Goal: Find specific page/section: Find specific page/section

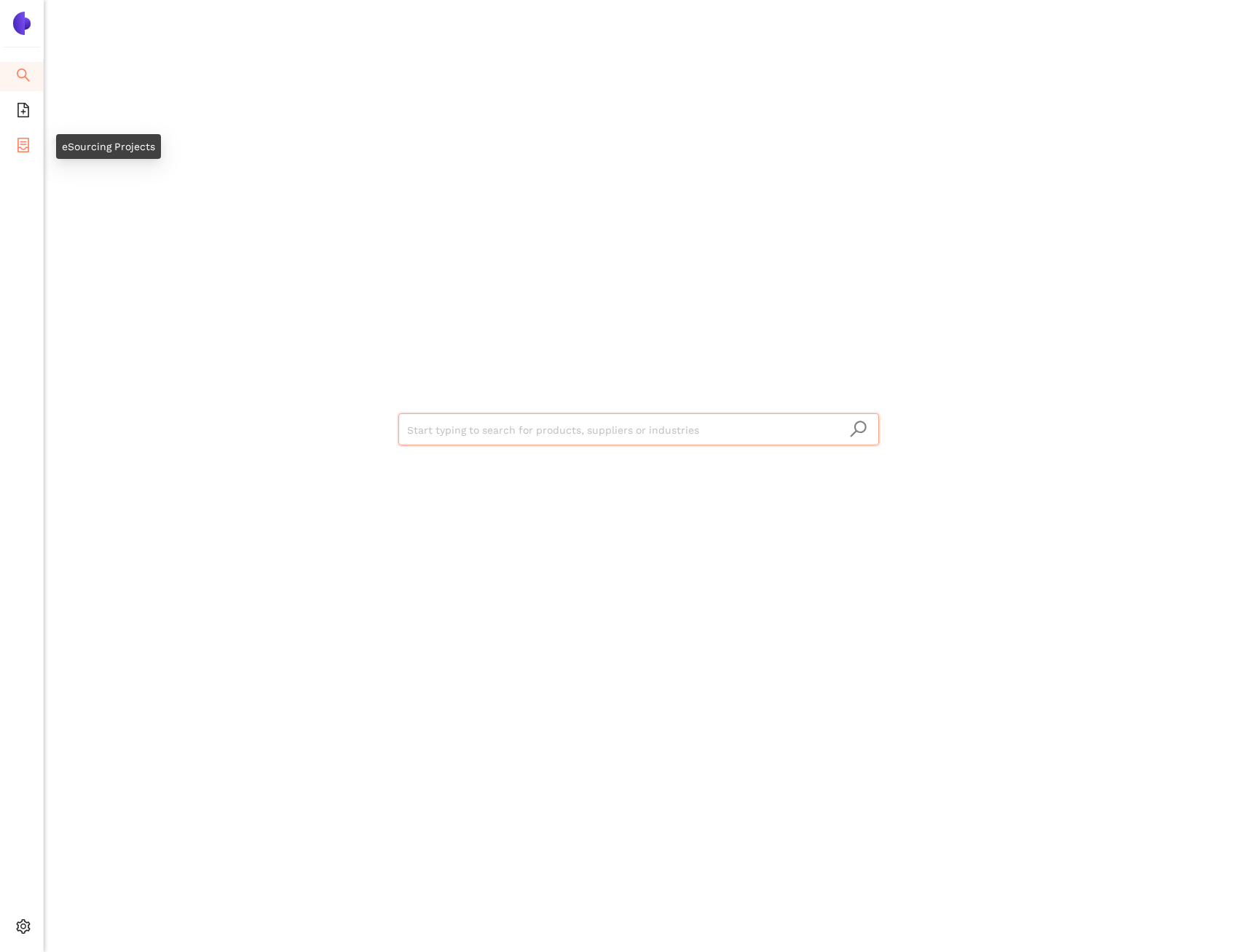
click at [9, 137] on li "eSourcing Projects" at bounding box center [21, 147] width 43 height 29
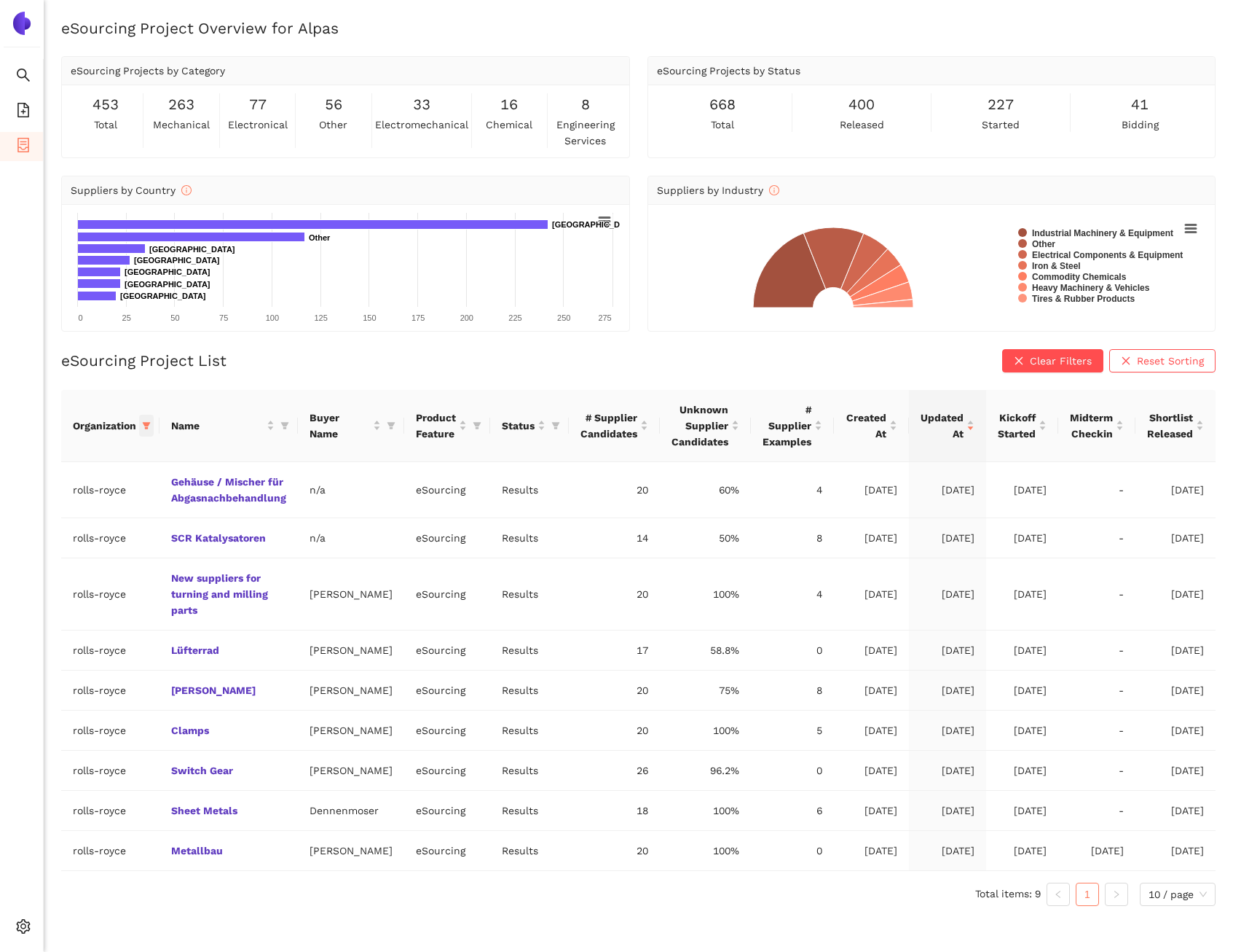
click at [149, 428] on icon "filter" at bounding box center [147, 425] width 9 height 9
click at [47, 675] on span "Reset" at bounding box center [35, 681] width 28 height 16
checkbox input "false"
click at [153, 675] on span "OK" at bounding box center [160, 681] width 14 height 16
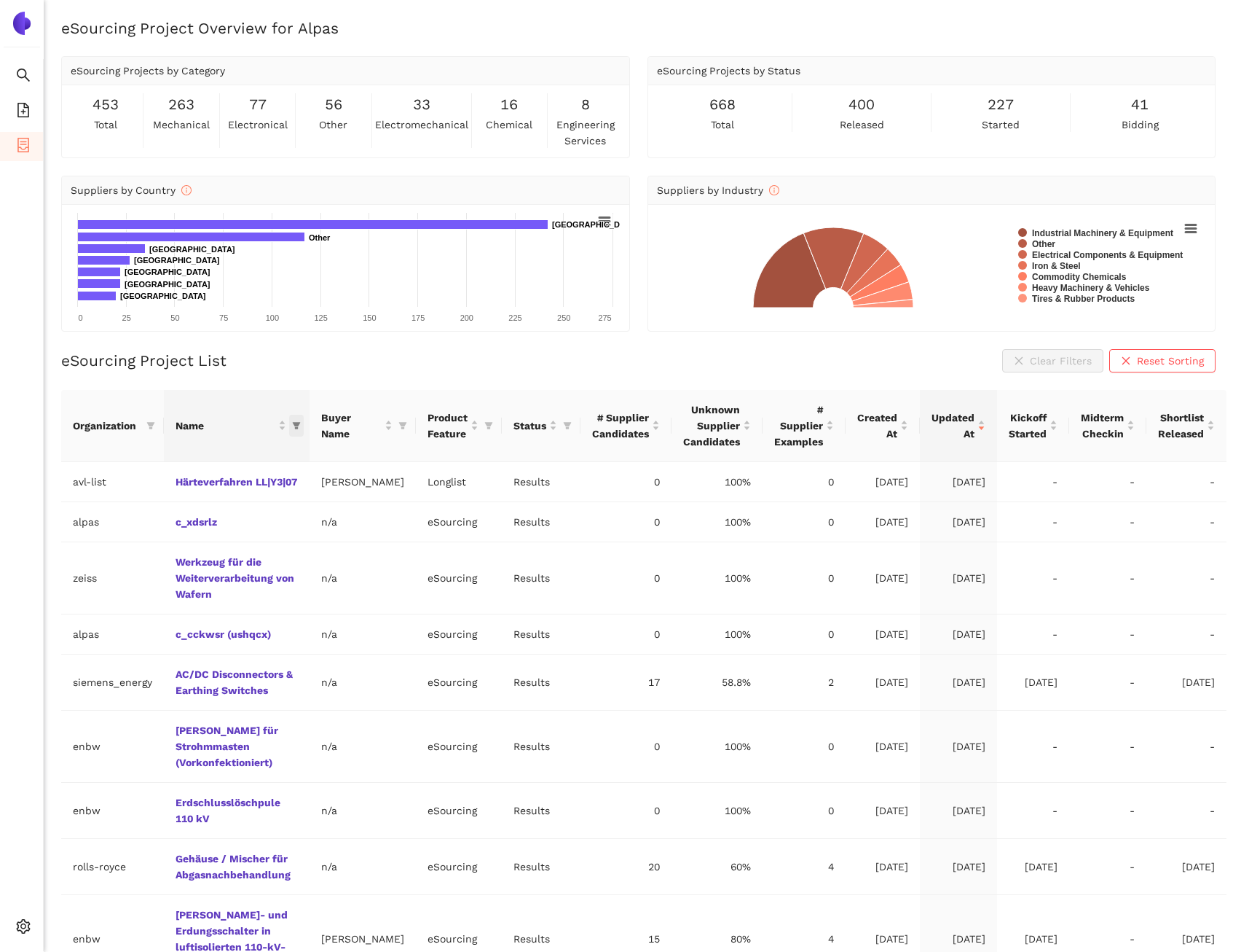
click at [298, 426] on icon "filter" at bounding box center [297, 425] width 8 height 7
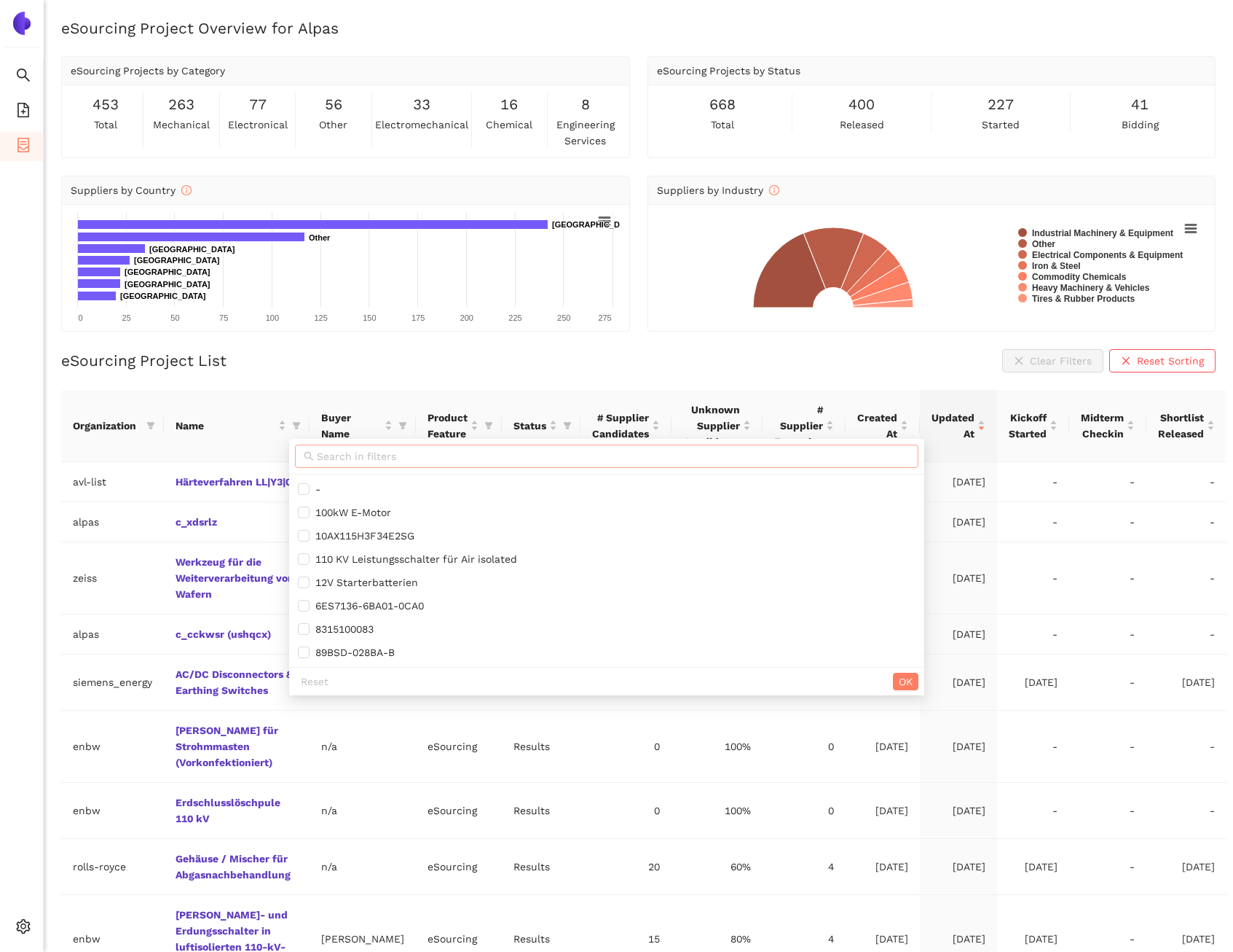
click at [371, 447] on span at bounding box center [606, 456] width 624 height 23
click at [371, 453] on input "text" at bounding box center [613, 456] width 593 height 16
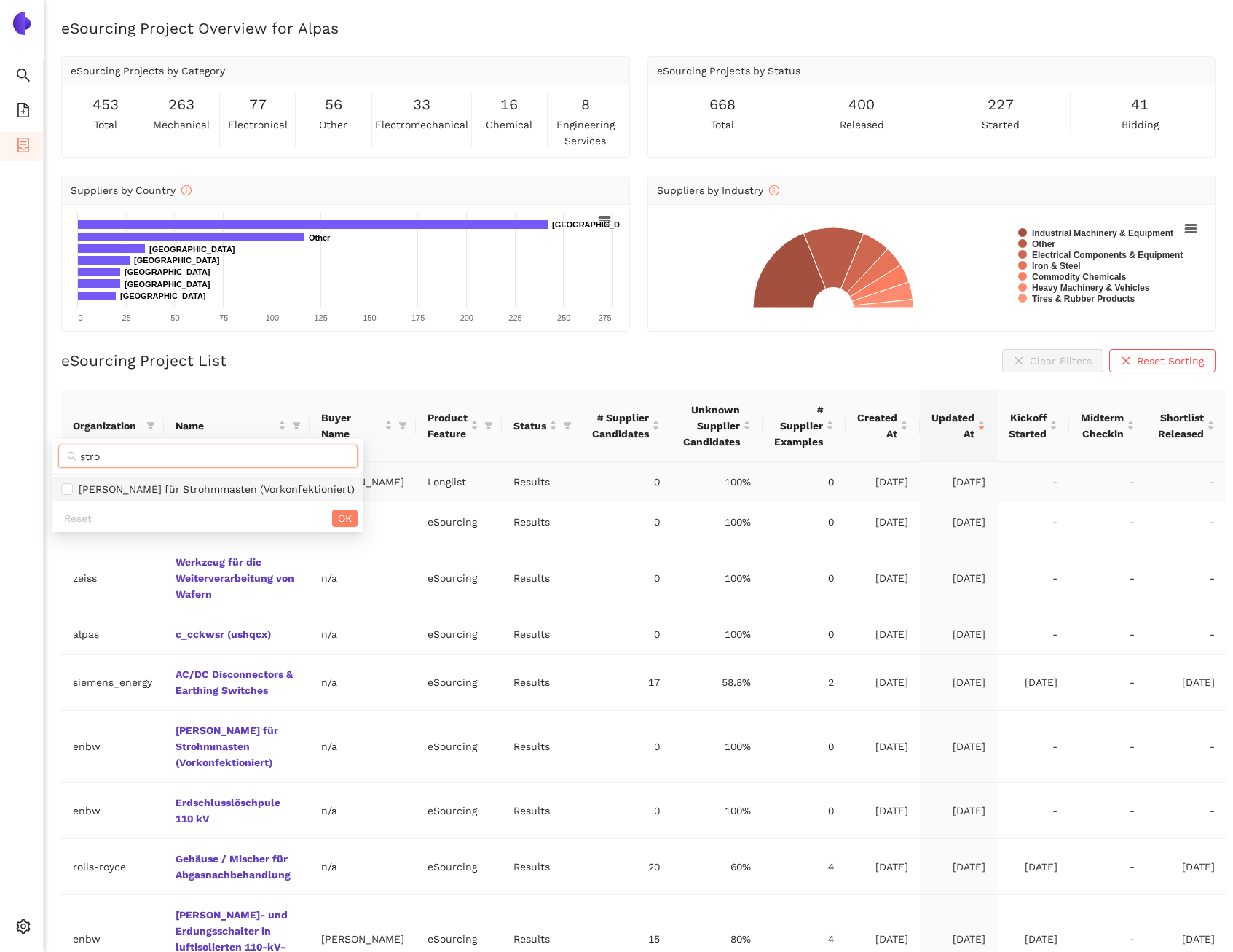
type input "stro"
click at [284, 491] on span "[PERSON_NAME] für Strohmmasten (Vorkonfektioniert)" at bounding box center [213, 489] width 282 height 12
checkbox input "true"
click at [338, 518] on span "OK" at bounding box center [345, 517] width 14 height 16
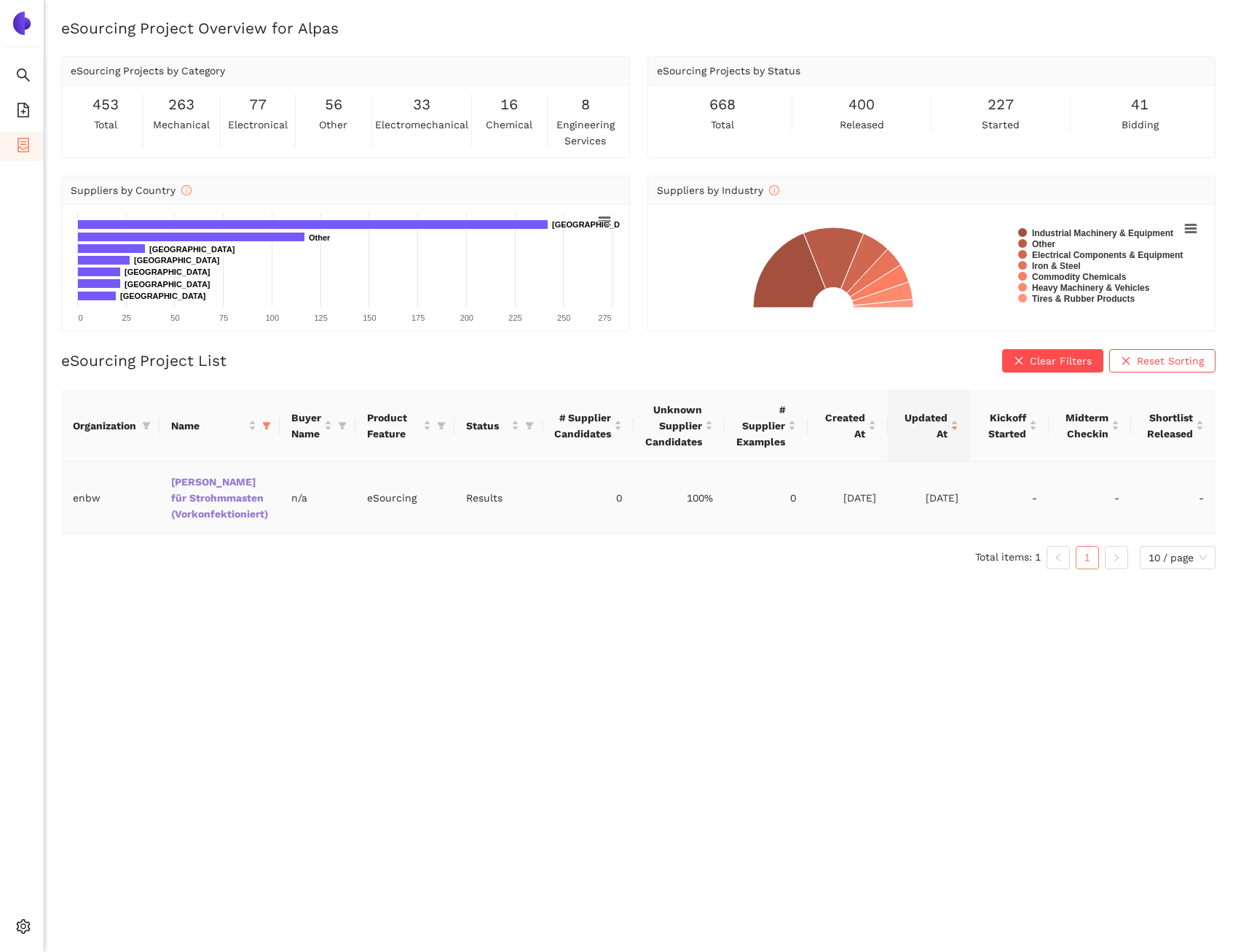
click at [0, 0] on link "[PERSON_NAME] für Strohmmasten (Vorkonfektioniert)" at bounding box center [0, 0] width 0 height 0
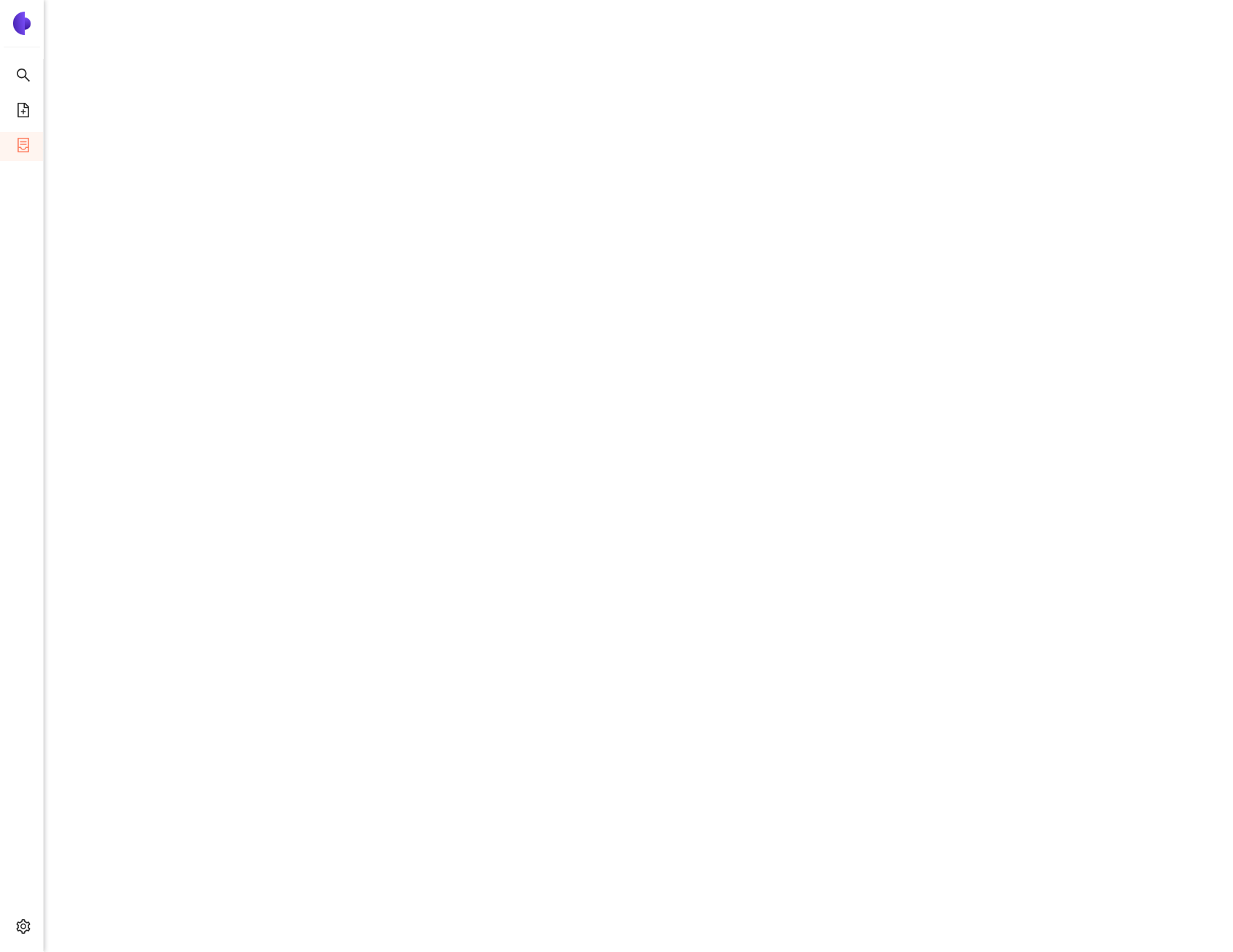
scroll to position [1524, 0]
click at [29, 150] on icon "container" at bounding box center [23, 145] width 15 height 15
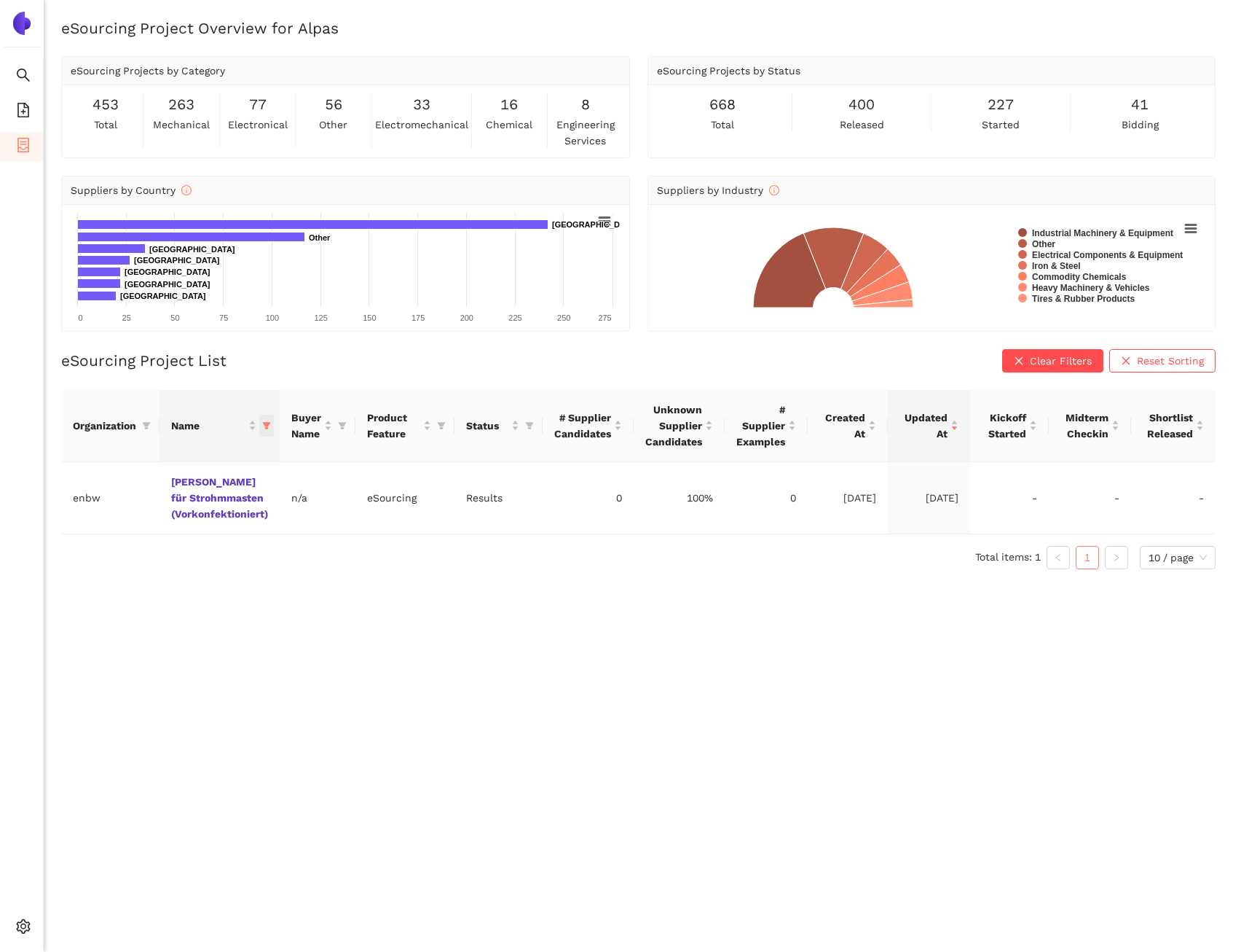
click at [269, 424] on icon "filter" at bounding box center [266, 425] width 8 height 7
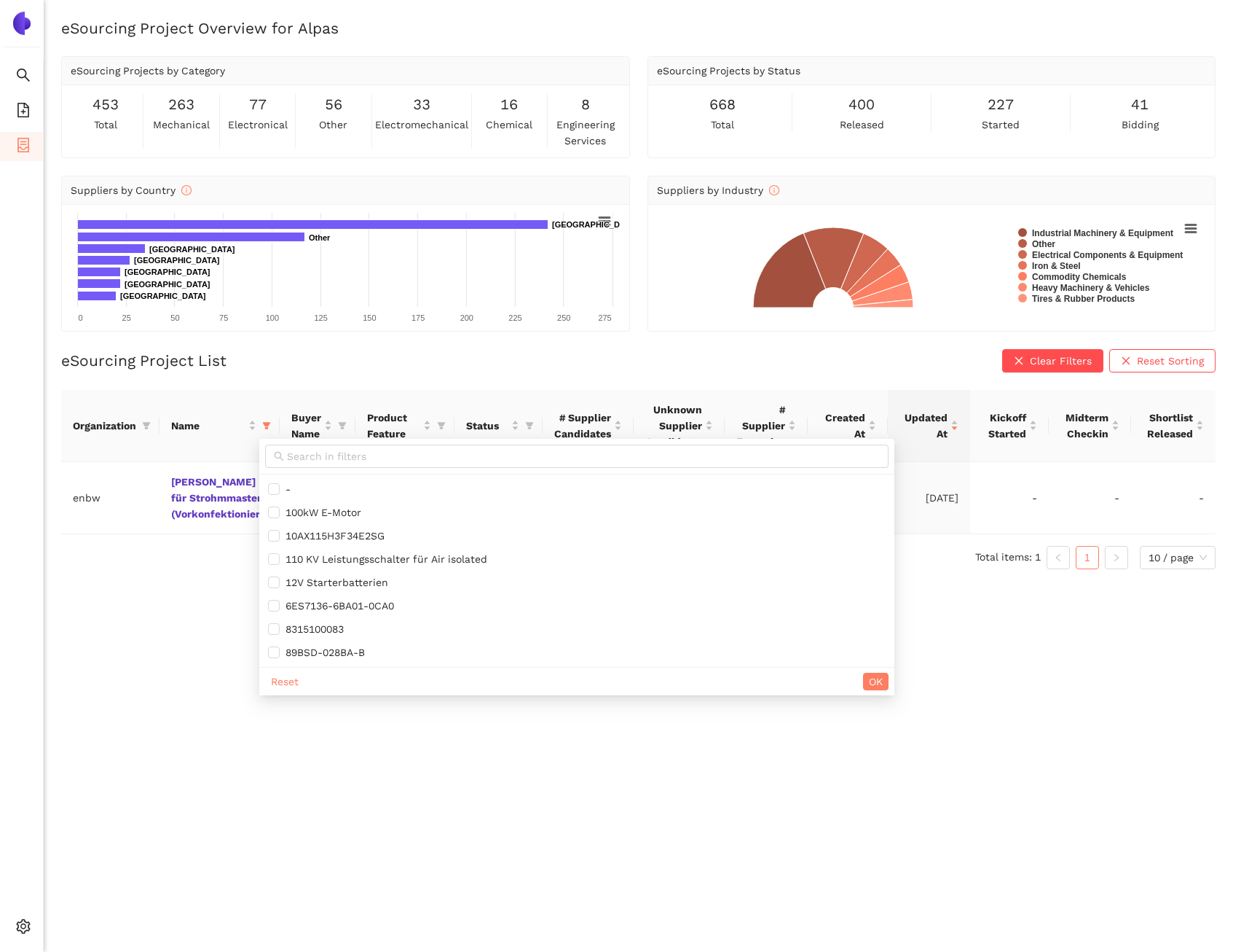
click at [284, 690] on div "Reset OK" at bounding box center [576, 681] width 635 height 28
click at [294, 683] on span "Reset" at bounding box center [285, 681] width 28 height 16
checkbox input "false"
click at [883, 680] on span "OK" at bounding box center [876, 681] width 14 height 16
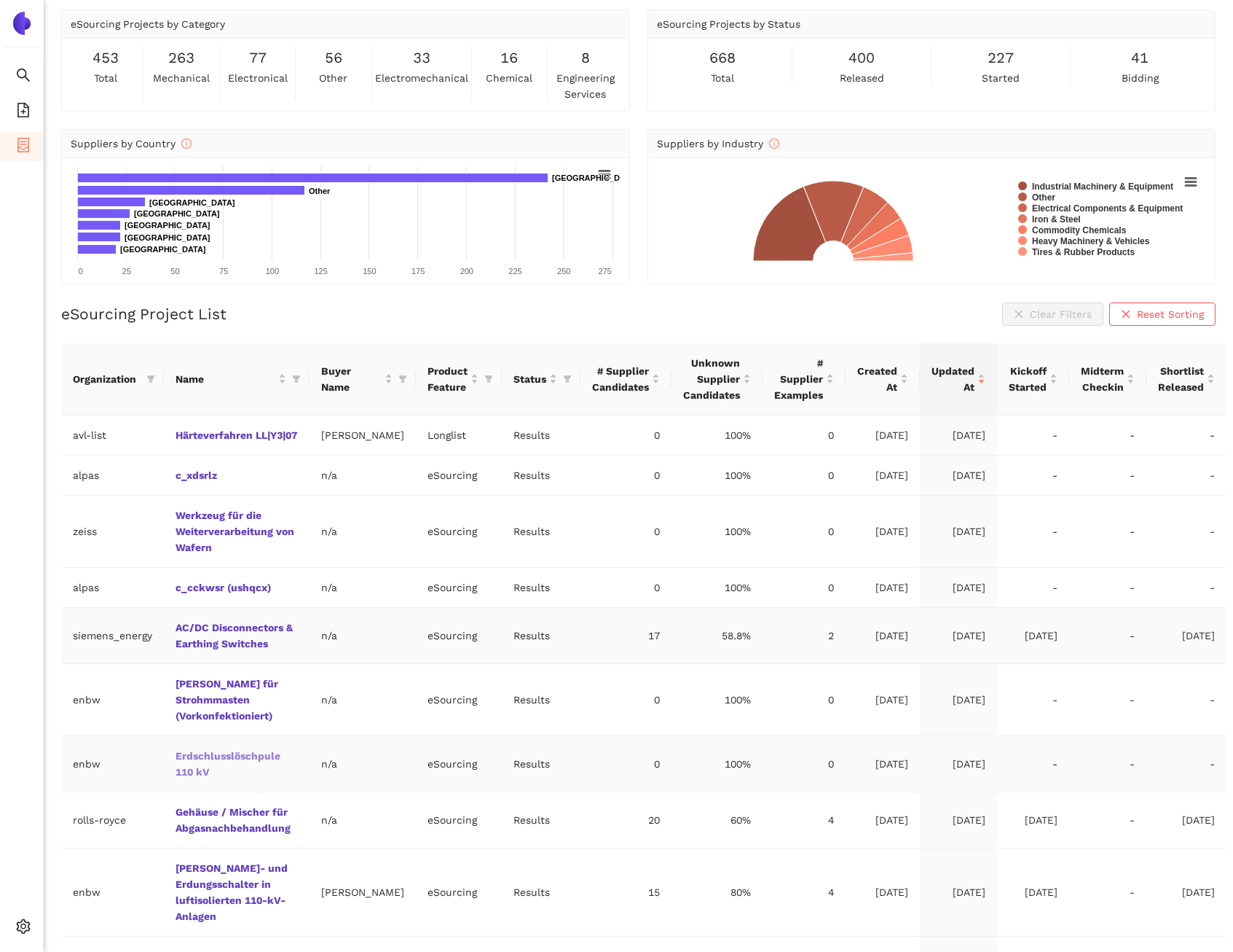
scroll to position [49, 0]
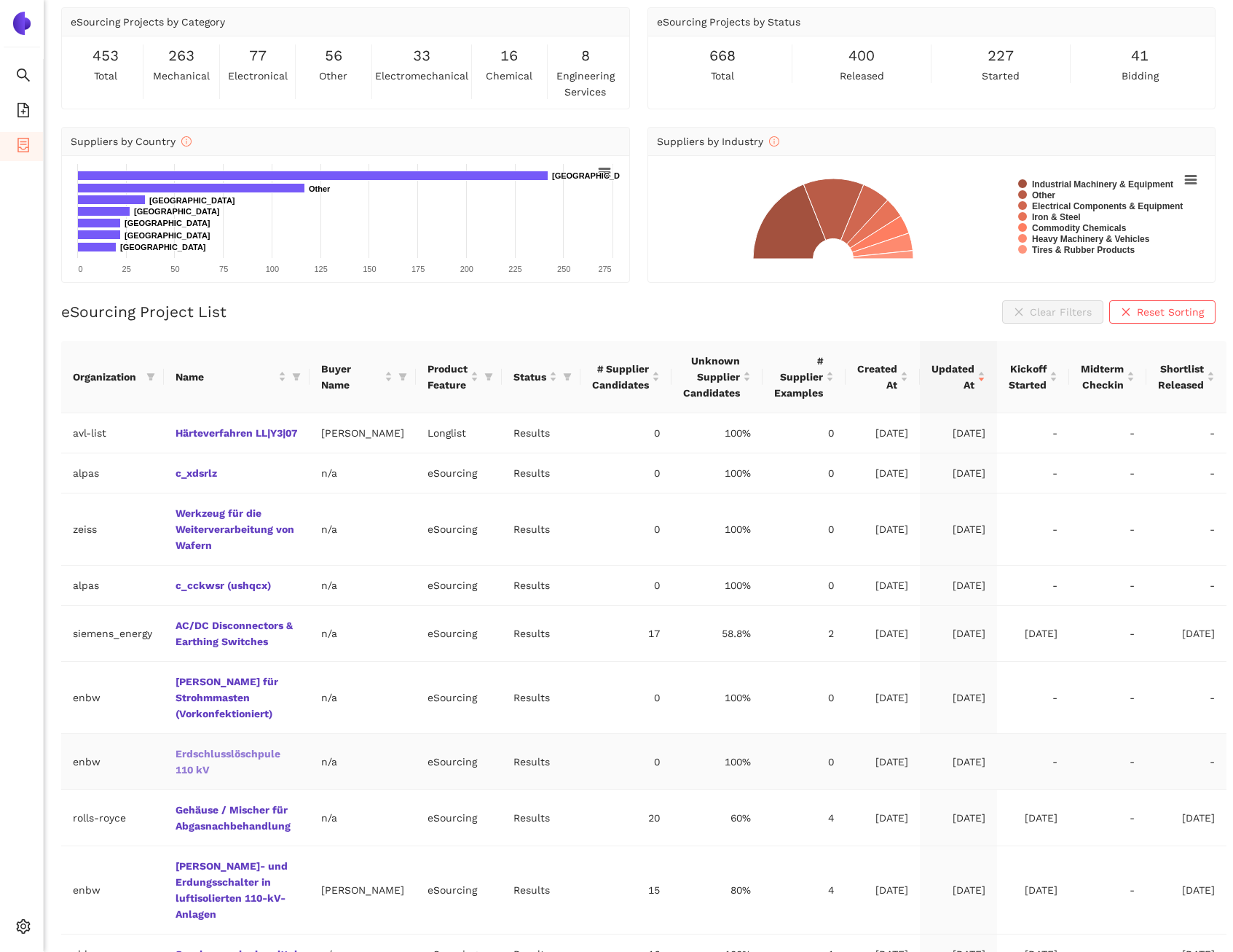
click at [0, 0] on link "Erdschlusslöschpule 110 kV" at bounding box center [0, 0] width 0 height 0
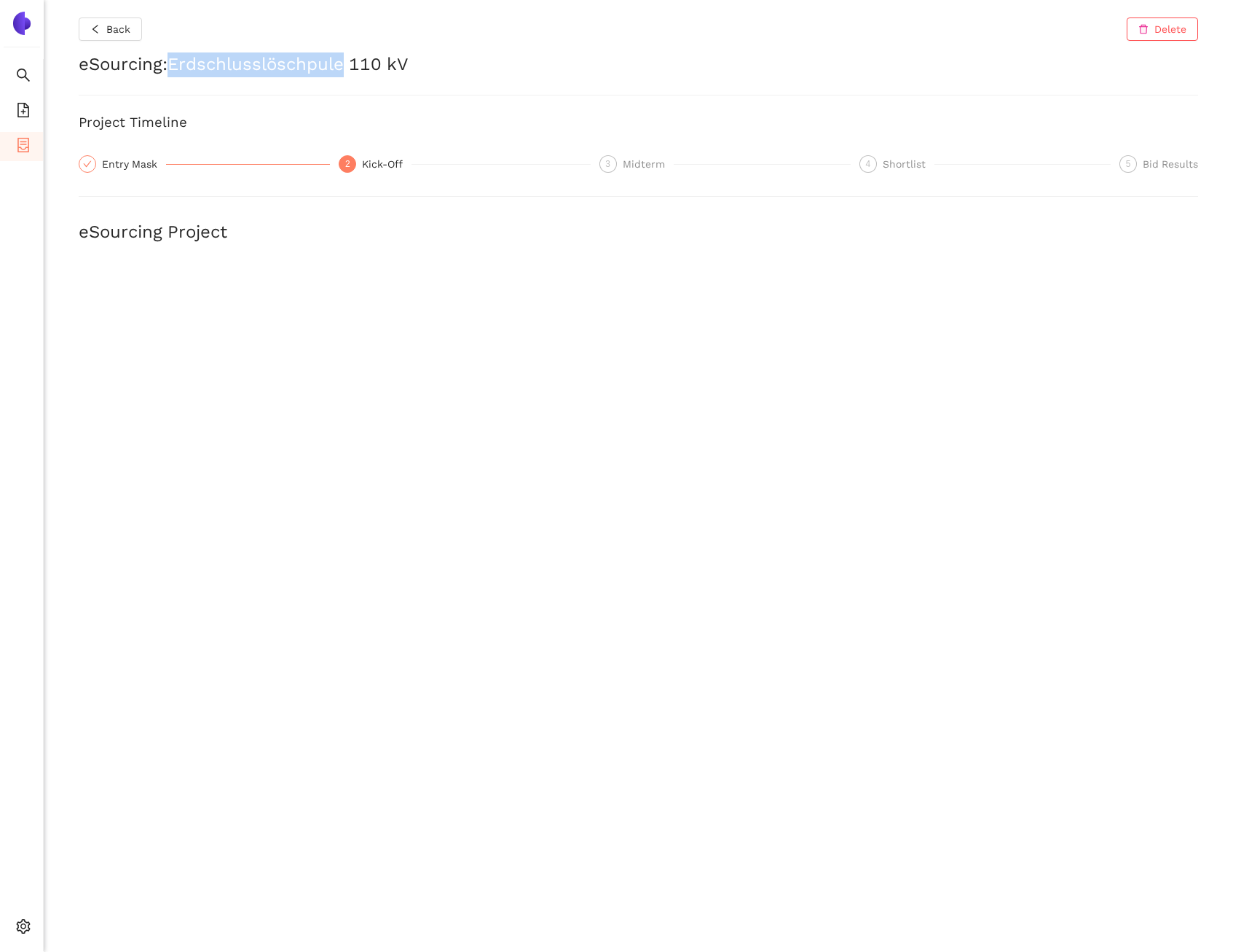
drag, startPoint x: 175, startPoint y: 65, endPoint x: 351, endPoint y: 69, distance: 176.0
click at [351, 69] on h2 "eSourcing : Erdschlusslöschpule 110 kV" at bounding box center [639, 64] width 1120 height 25
copy h2 "Erdschlusslöschpule"
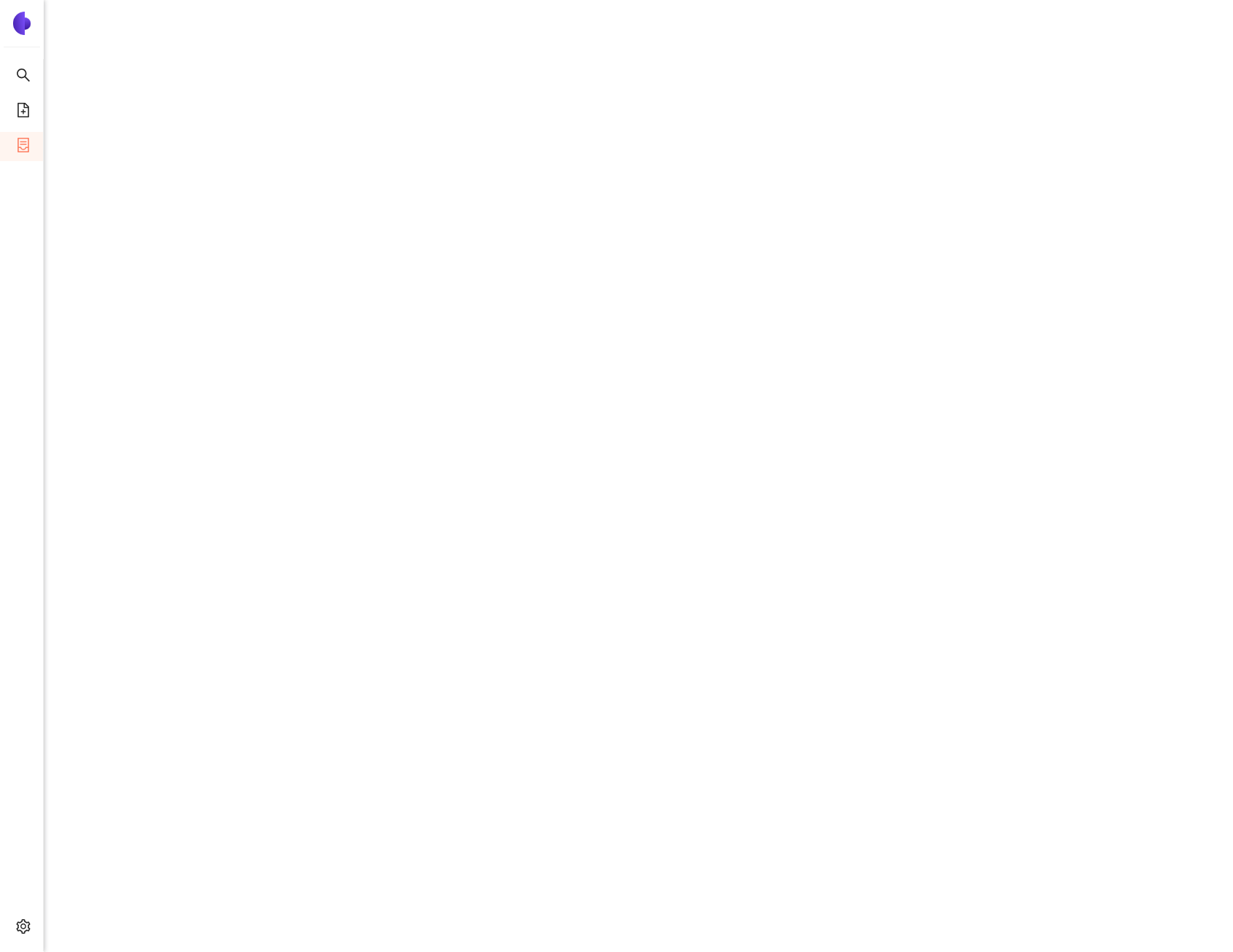
scroll to position [269, 0]
